Goal: Task Accomplishment & Management: Use online tool/utility

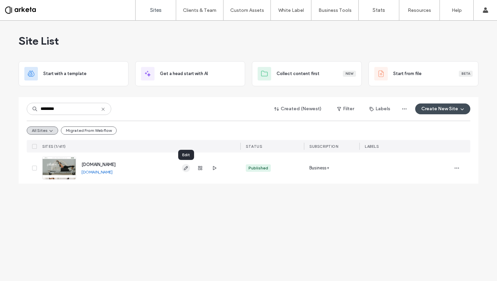
type input "********"
click at [185, 171] on icon "button" at bounding box center [185, 167] width 5 height 5
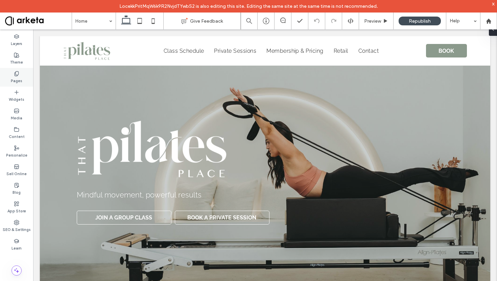
click at [19, 77] on label "Pages" at bounding box center [17, 79] width 12 height 7
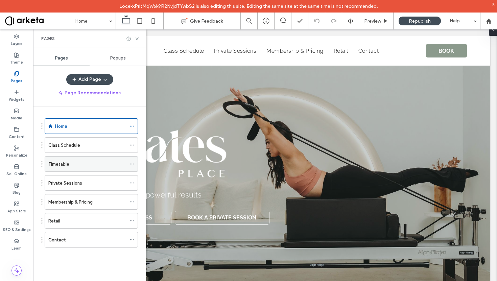
click at [72, 170] on div "Timetable" at bounding box center [87, 164] width 78 height 15
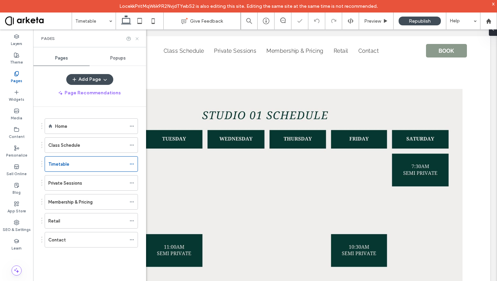
click at [136, 38] on icon at bounding box center [137, 38] width 5 height 5
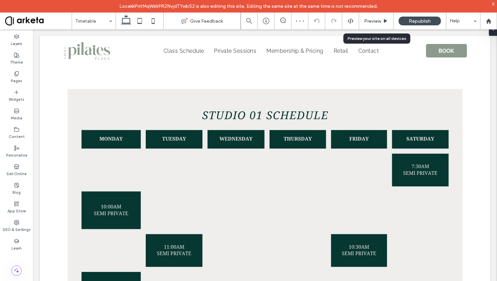
click at [378, 22] on span "Preview" at bounding box center [372, 21] width 17 height 6
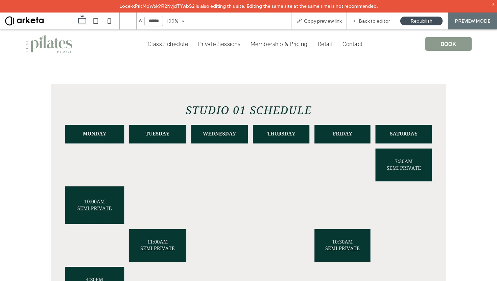
click at [285, 134] on img at bounding box center [248, 250] width 395 height 333
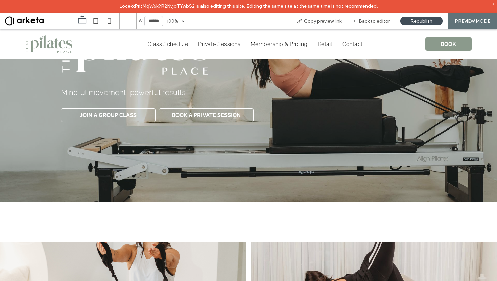
scroll to position [100, 0]
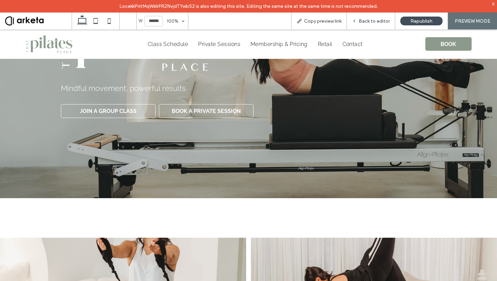
click at [372, 23] on span "Back to editor" at bounding box center [374, 21] width 31 height 6
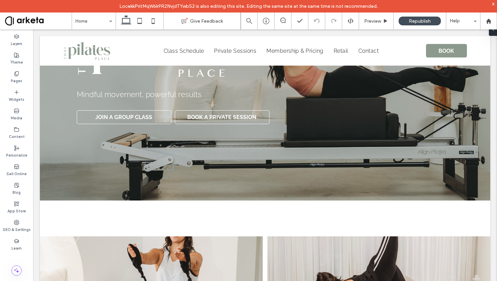
scroll to position [107, 0]
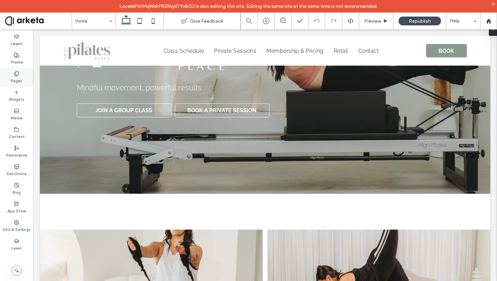
click at [19, 81] on label "Pages" at bounding box center [17, 79] width 12 height 7
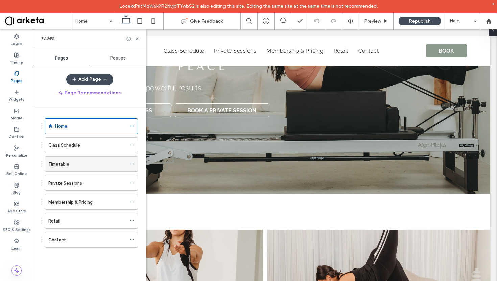
click at [77, 167] on div "Timetable" at bounding box center [87, 164] width 78 height 7
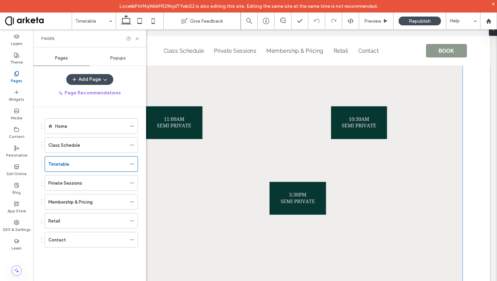
scroll to position [172, 0]
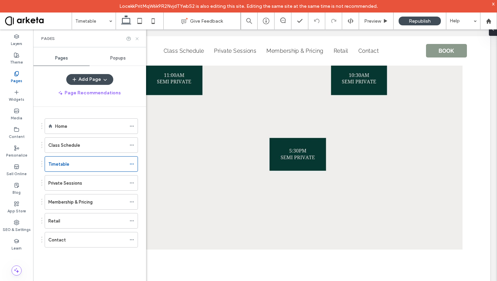
click at [135, 38] on icon at bounding box center [137, 38] width 5 height 5
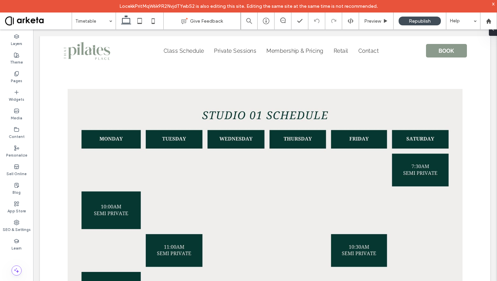
scroll to position [704, 0]
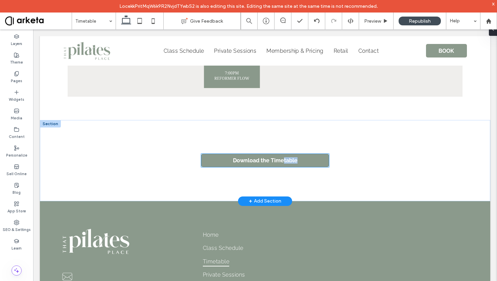
click at [262, 164] on link "Download the Timetable" at bounding box center [265, 160] width 128 height 13
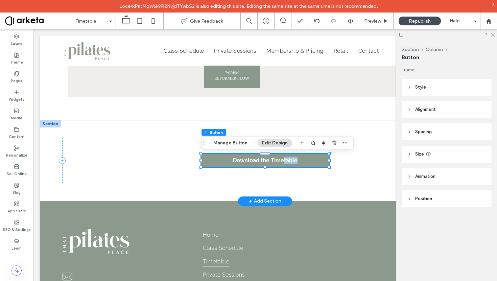
type input "**"
click at [231, 144] on button "Manage Button" at bounding box center [230, 143] width 43 height 8
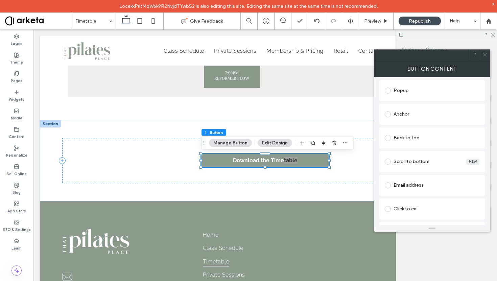
scroll to position [155, 0]
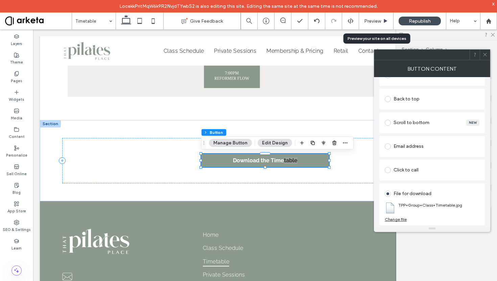
drag, startPoint x: 431, startPoint y: 204, endPoint x: 367, endPoint y: 14, distance: 201.3
click at [0, 0] on body "LocekkPritMqW6k9R2NvjdTYwbS2 is also editing this site. Editing the same site a…" at bounding box center [248, 140] width 497 height 281
